Goal: Transaction & Acquisition: Purchase product/service

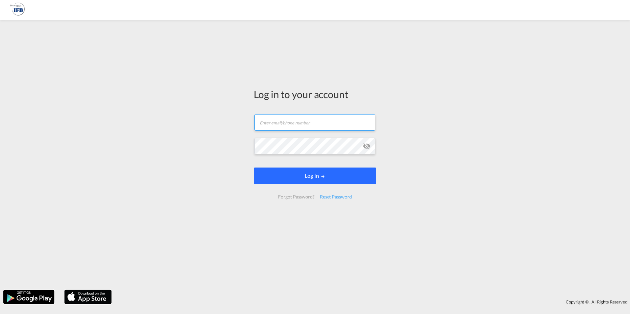
type input "[PERSON_NAME][EMAIL_ADDRESS][DOMAIN_NAME]"
click at [324, 178] on md-icon "LOGIN" at bounding box center [323, 176] width 5 height 5
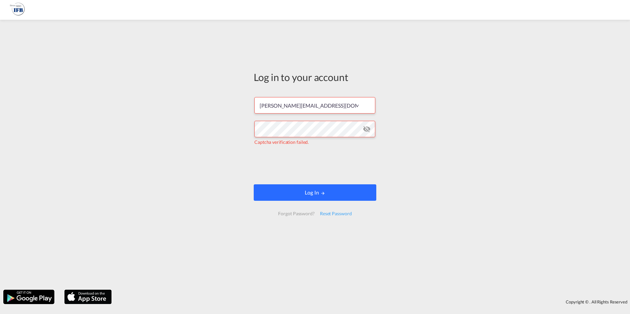
click at [337, 188] on button "Log In" at bounding box center [315, 193] width 123 height 16
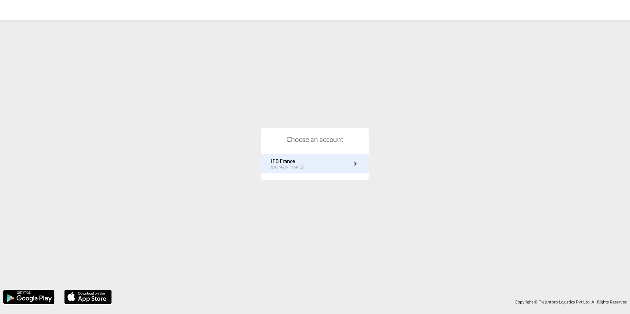
click at [304, 166] on p "[DOMAIN_NAME]" at bounding box center [290, 168] width 39 height 6
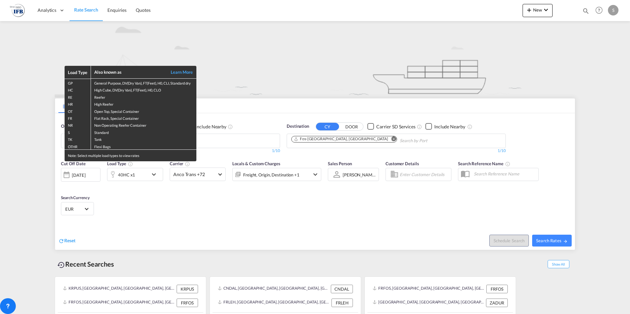
click at [245, 74] on div "Load Type Also known as Learn More GP General Purpose, DV(Dry Van), FT(Feet), H…" at bounding box center [315, 157] width 630 height 314
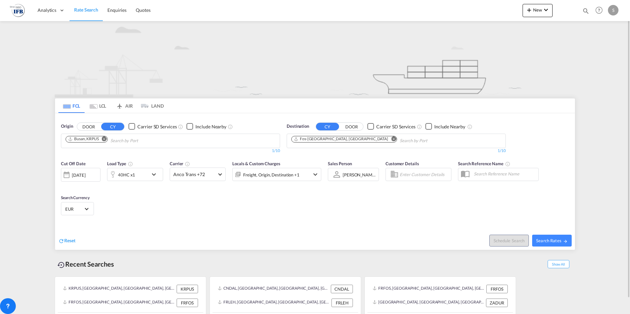
click at [104, 141] on md-icon "Remove" at bounding box center [104, 138] width 5 height 5
click at [124, 141] on input "Chips input." at bounding box center [97, 141] width 63 height 11
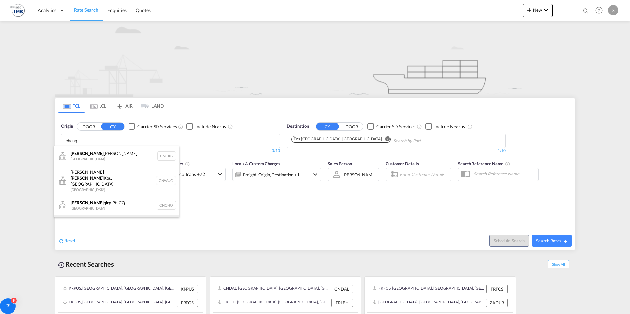
type input "chong"
click at [80, 216] on div "[PERSON_NAME] Korea, Democratic People's Republic of KPCHO" at bounding box center [116, 226] width 125 height 20
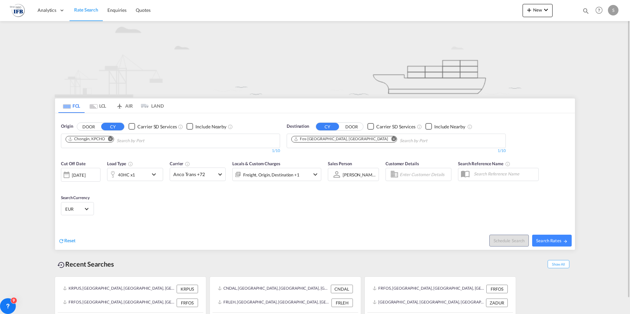
click at [112, 138] on md-icon "Remove" at bounding box center [110, 138] width 5 height 5
click at [113, 139] on body "Analytics Reports Rate Search Enquiries Quotes Analytics Reports" at bounding box center [315, 157] width 630 height 314
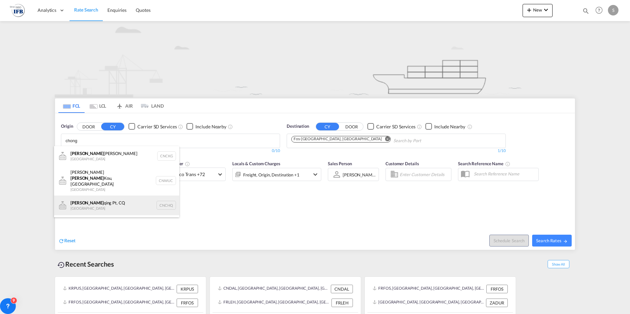
type input "chong"
click at [96, 196] on div "[PERSON_NAME] Pt, CQ China CNCHQ" at bounding box center [116, 206] width 125 height 20
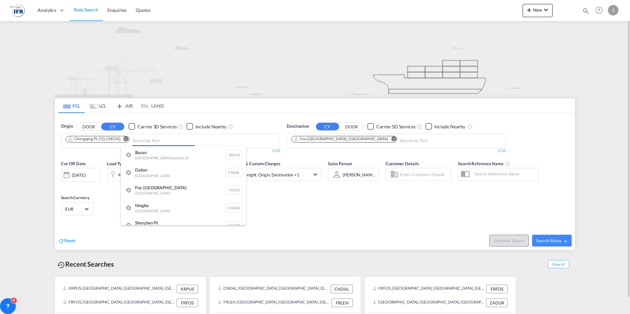
click at [167, 140] on body "Analytics Reports Rate Search Enquiries Quotes Analytics Reports" at bounding box center [315, 157] width 630 height 314
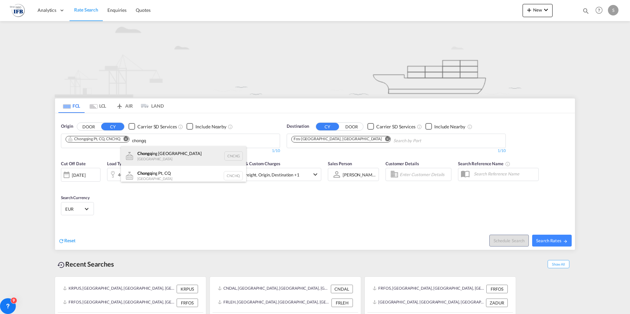
type input "chongq"
click at [168, 153] on div "Chongq ing [GEOGRAPHIC_DATA] [GEOGRAPHIC_DATA] CNCKG" at bounding box center [183, 156] width 125 height 20
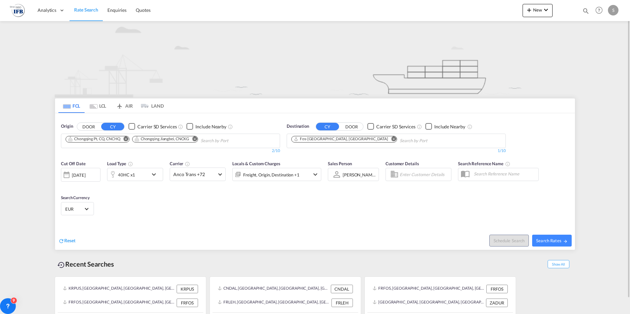
click at [153, 173] on md-icon "icon-chevron-down" at bounding box center [155, 175] width 11 height 8
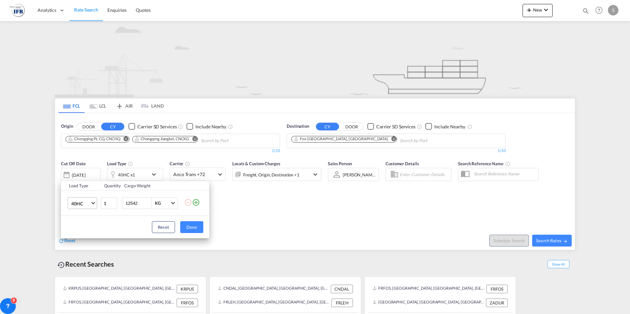
click at [93, 203] on span "Choose: \a40HC" at bounding box center [93, 203] width 4 height 4
click at [89, 175] on md-option "20GP" at bounding box center [88, 172] width 45 height 16
drag, startPoint x: 143, startPoint y: 203, endPoint x: 105, endPoint y: 204, distance: 38.3
click at [105, 204] on tr "20GP 1 12542 KG KG" at bounding box center [135, 203] width 148 height 25
type input "3000"
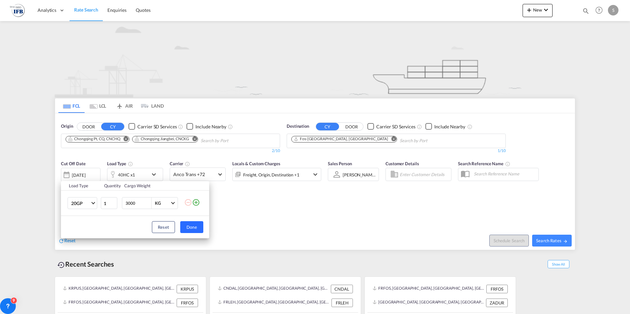
click at [199, 226] on button "Done" at bounding box center [191, 228] width 23 height 12
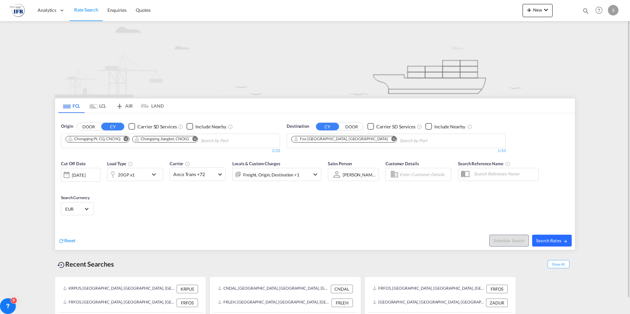
click at [537, 239] on span "Search Rates" at bounding box center [552, 240] width 32 height 5
type input "CNCHQ,CNCKG to FRFOS / [DATE]"
